Goal: Information Seeking & Learning: Learn about a topic

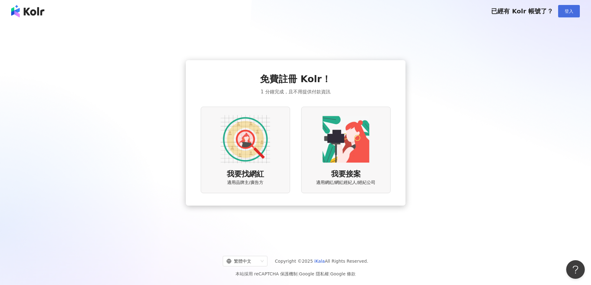
click at [565, 14] on span "登入" at bounding box center [568, 11] width 9 height 5
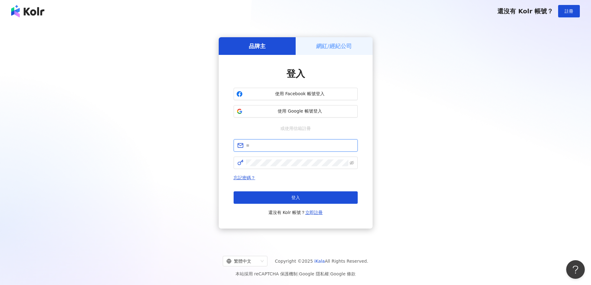
type input "**********"
click at [291, 112] on span "使用 Google 帳號登入" at bounding box center [300, 111] width 110 height 6
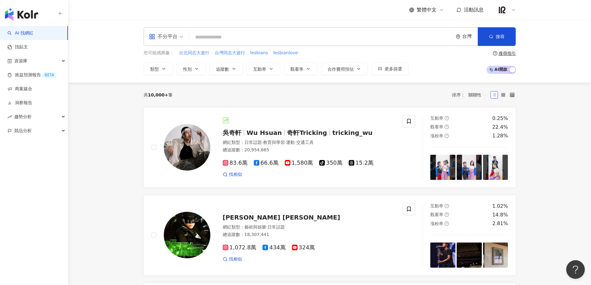
click at [264, 35] on input "search" at bounding box center [321, 37] width 259 height 12
paste input "***"
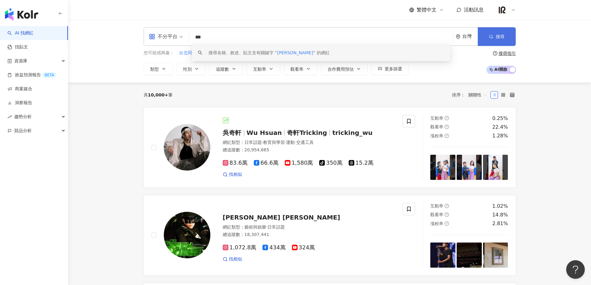
type input "***"
click at [494, 36] on button "搜尋" at bounding box center [497, 36] width 38 height 19
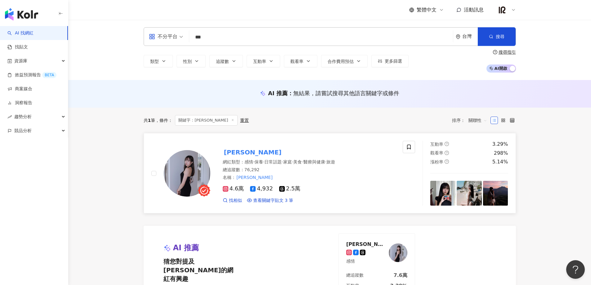
click at [263, 163] on span "保養" at bounding box center [258, 161] width 9 height 5
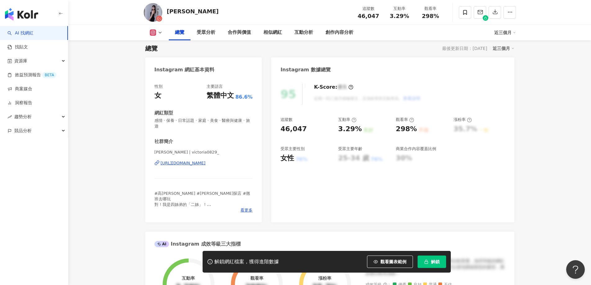
scroll to position [41, 0]
click at [433, 259] on span "解鎖" at bounding box center [435, 261] width 9 height 5
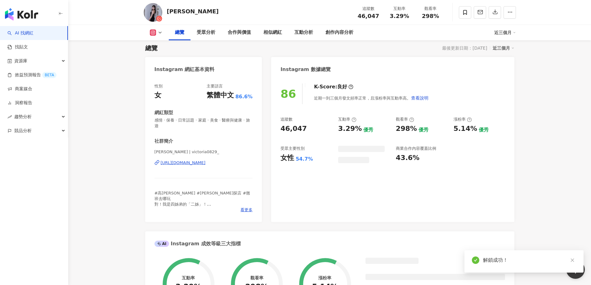
click at [573, 258] on icon "close" at bounding box center [572, 260] width 4 height 4
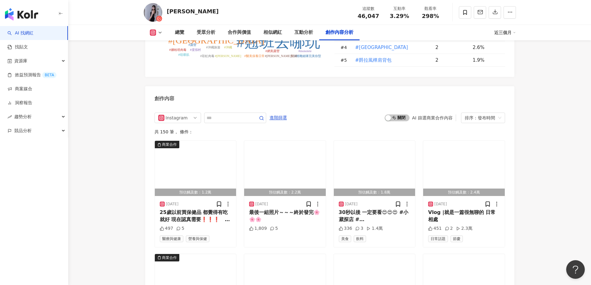
scroll to position [1901, 0]
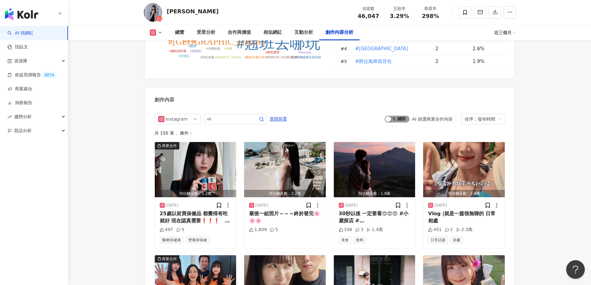
click at [389, 116] on div "button" at bounding box center [388, 119] width 6 height 6
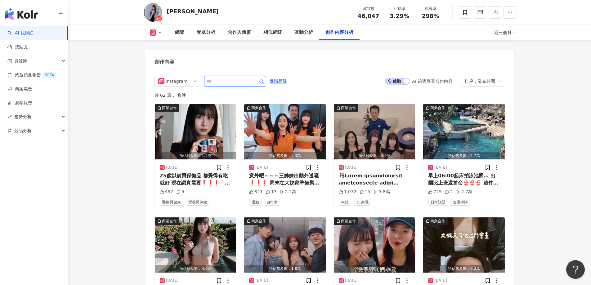
click at [226, 78] on input "text" at bounding box center [228, 81] width 43 height 7
type input "*"
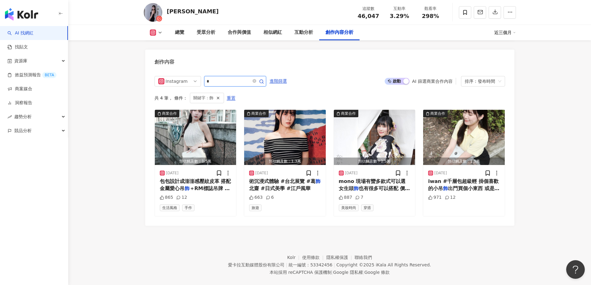
click at [214, 78] on input "*" at bounding box center [228, 81] width 43 height 7
type input "*"
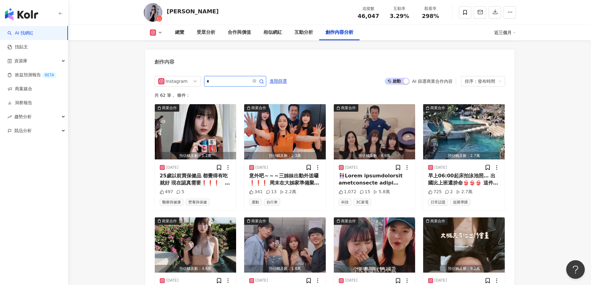
type input "*"
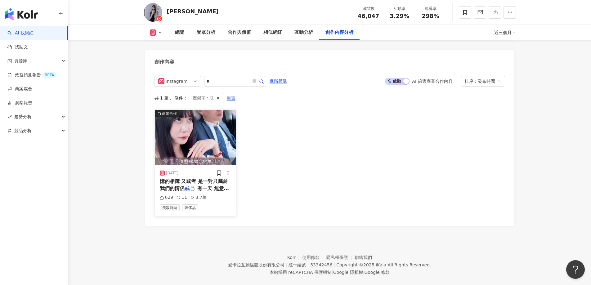
click at [204, 185] on span "💍 有一天 無意間發現 亞立詩竟然" at bounding box center [194, 191] width 69 height 13
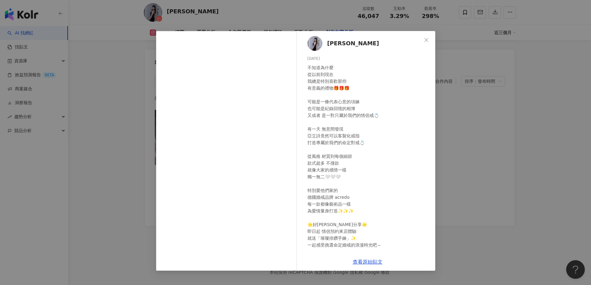
scroll to position [1939, 0]
click at [426, 39] on icon "close" at bounding box center [426, 40] width 4 height 4
